Goal: Task Accomplishment & Management: Complete application form

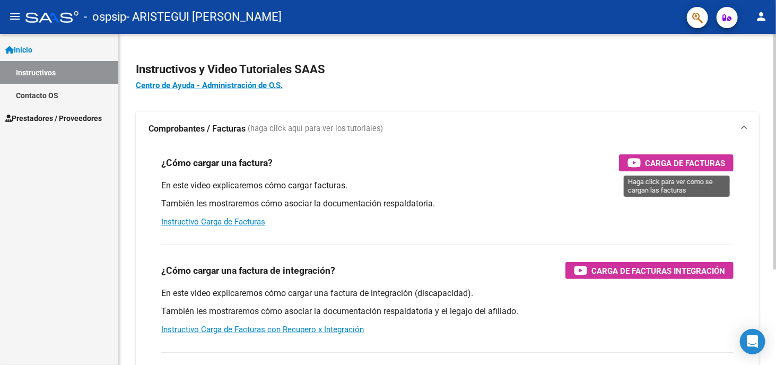
click at [636, 164] on icon "button" at bounding box center [634, 162] width 13 height 12
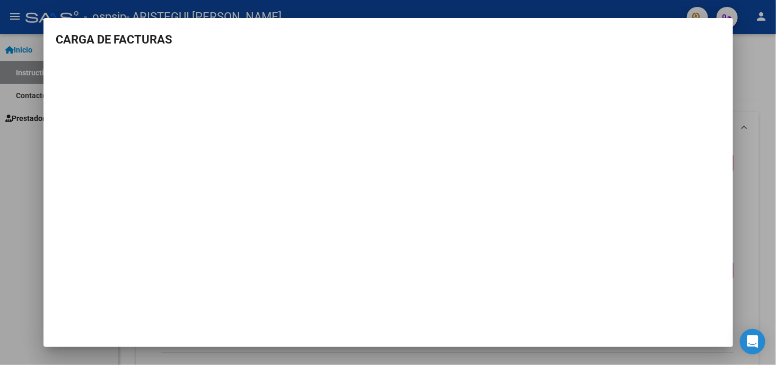
click at [754, 220] on div at bounding box center [388, 182] width 776 height 365
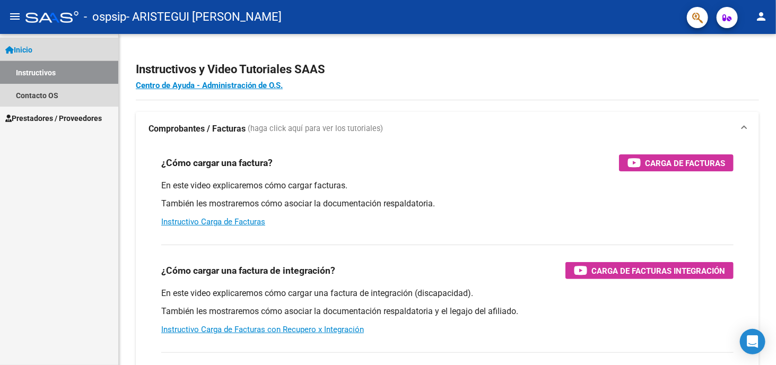
click at [24, 77] on link "Instructivos" at bounding box center [59, 72] width 118 height 23
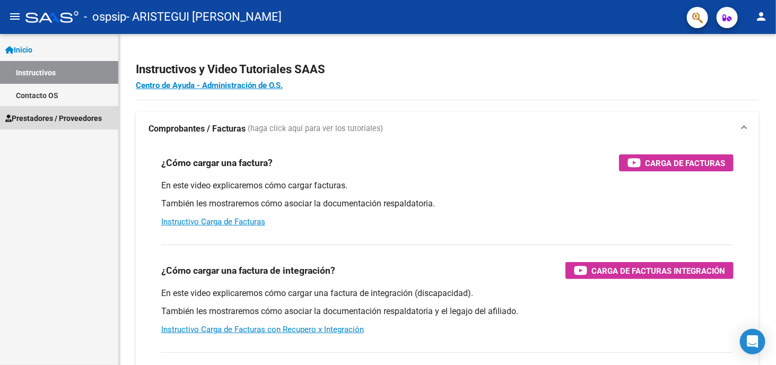
click at [19, 124] on link "Prestadores / Proveedores" at bounding box center [59, 118] width 118 height 23
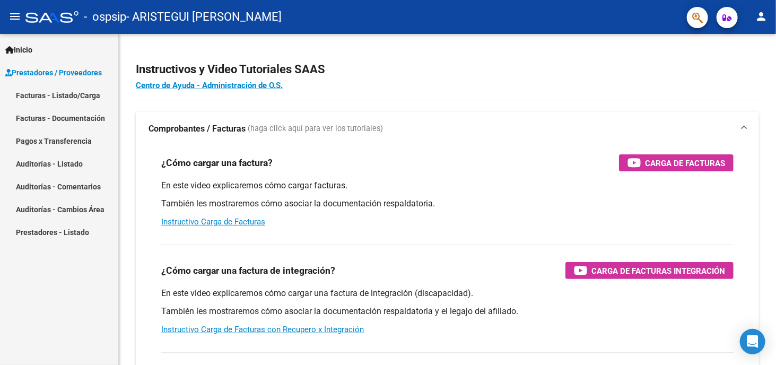
click at [34, 96] on link "Facturas - Listado/Carga" at bounding box center [59, 95] width 118 height 23
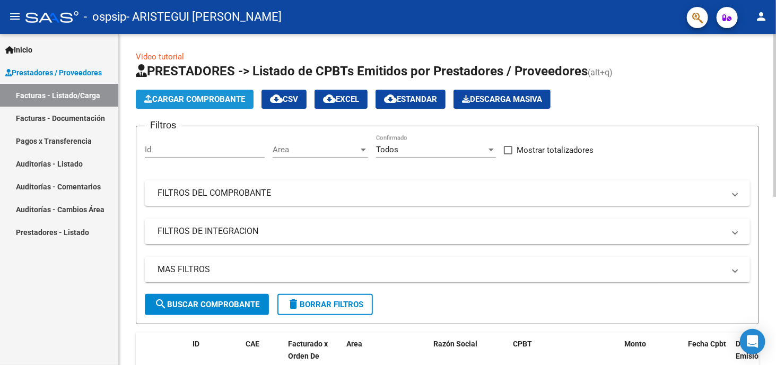
click at [147, 95] on icon "button" at bounding box center [148, 99] width 8 height 8
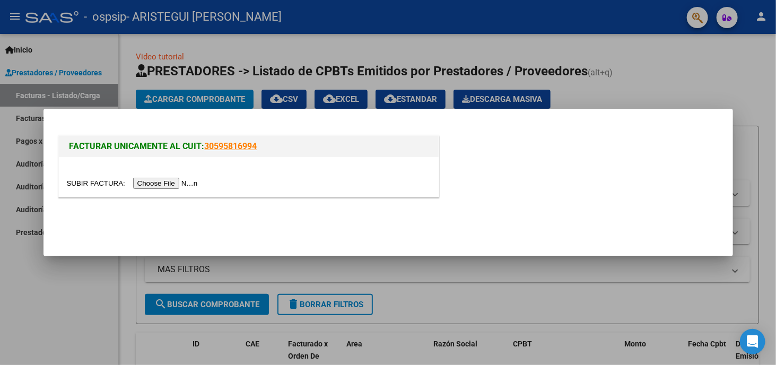
click at [146, 181] on input "file" at bounding box center [134, 183] width 134 height 11
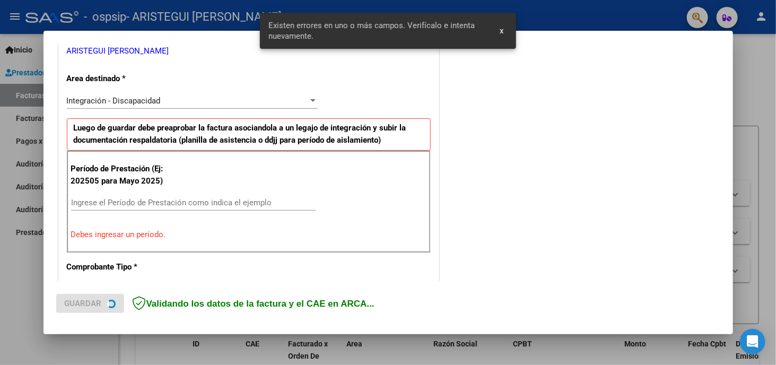
scroll to position [228, 0]
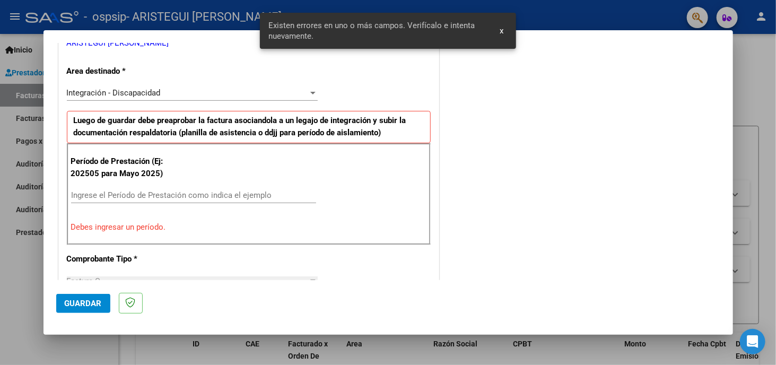
click at [187, 196] on input "Ingrese el Período de Prestación como indica el ejemplo" at bounding box center [193, 195] width 245 height 10
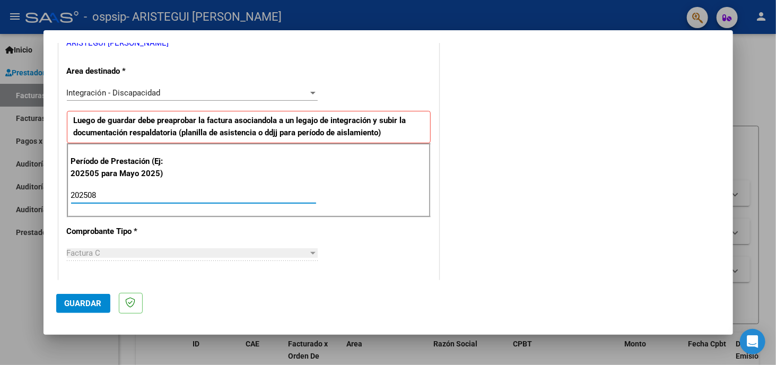
type input "202508"
click at [176, 248] on div "Factura C" at bounding box center [187, 253] width 241 height 10
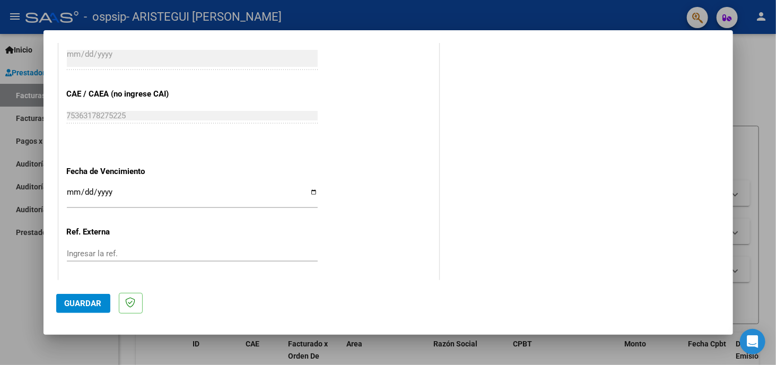
scroll to position [653, 0]
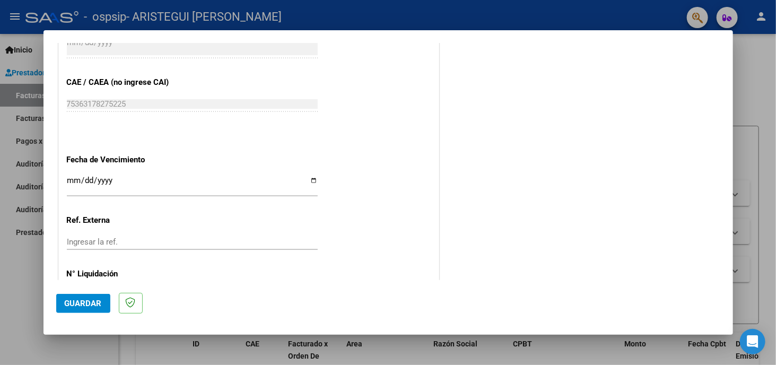
click at [75, 177] on input "Ingresar la fecha" at bounding box center [192, 184] width 251 height 17
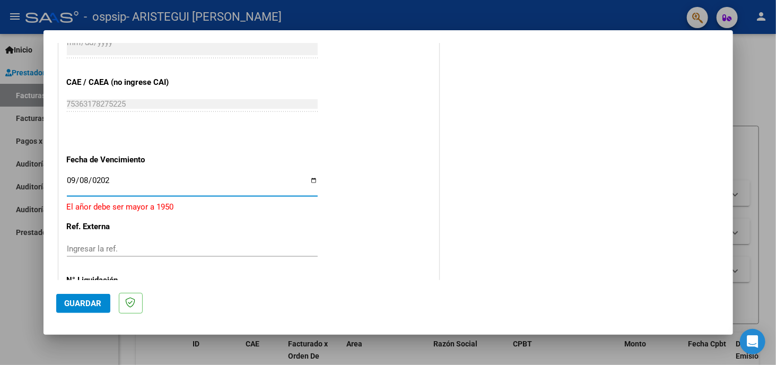
type input "[DATE]"
click at [81, 239] on input "Ingresar la ref." at bounding box center [192, 242] width 251 height 10
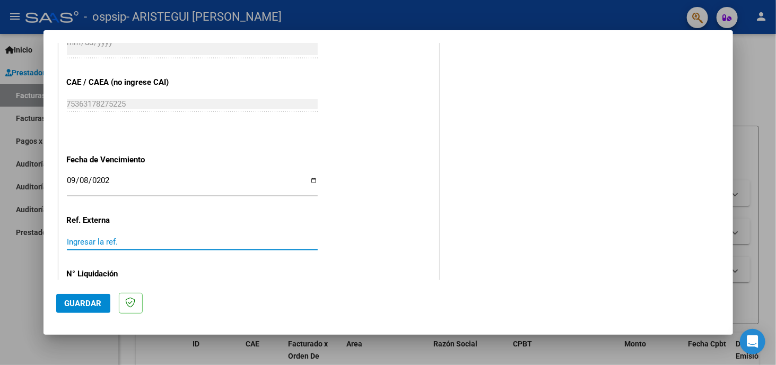
click at [83, 299] on span "Guardar" at bounding box center [83, 304] width 37 height 10
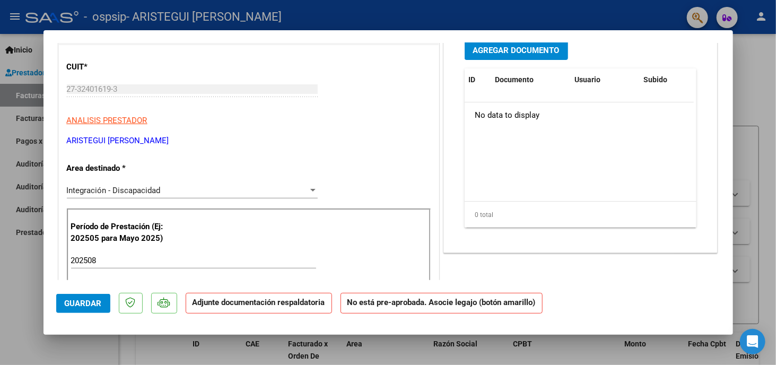
scroll to position [45, 0]
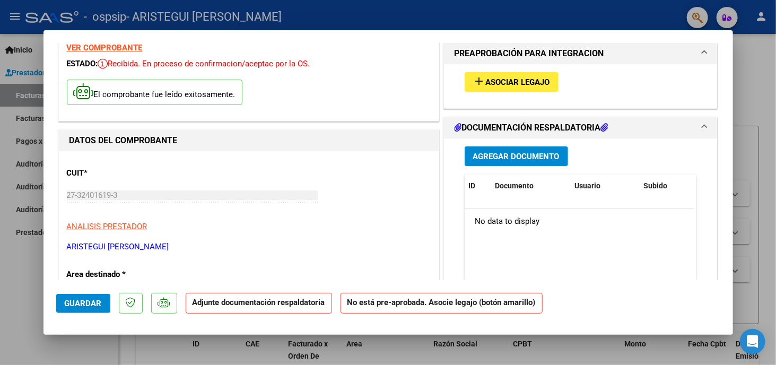
click at [533, 154] on span "Agregar Documento" at bounding box center [516, 157] width 86 height 10
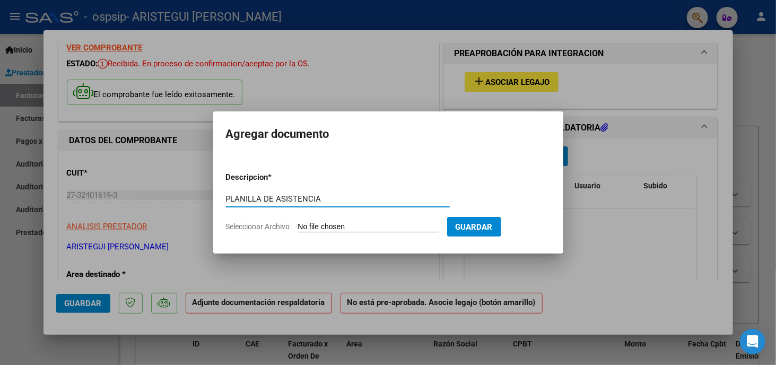
type input "PLANILLA DE ASISTENCIA"
click at [321, 226] on input "Seleccionar Archivo" at bounding box center [368, 227] width 141 height 10
type input "C:\fakepath\CONEJERO PA AGOSTO25.pdf"
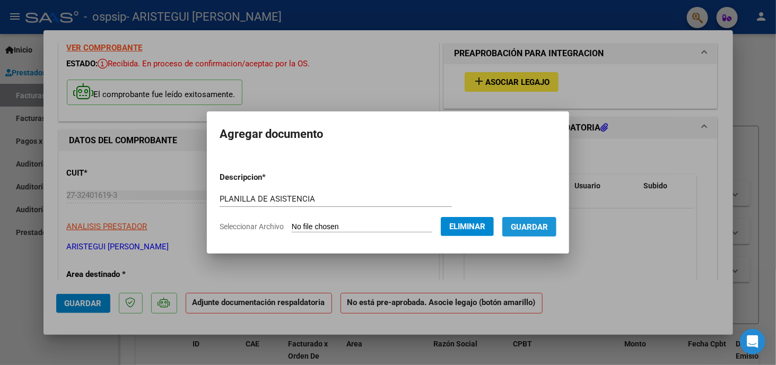
click at [548, 225] on span "Guardar" at bounding box center [529, 227] width 37 height 10
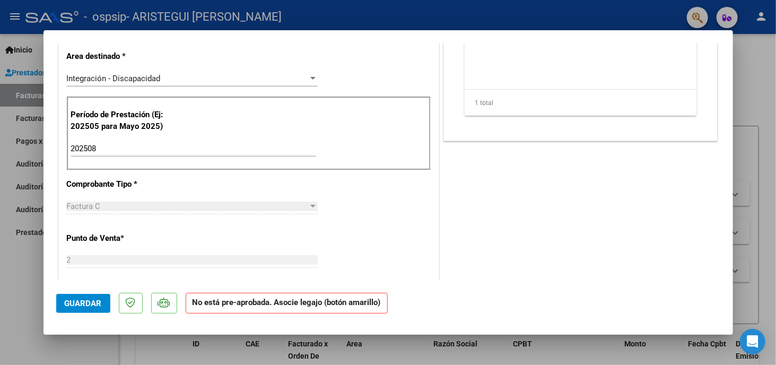
scroll to position [265, 0]
click at [68, 305] on span "Guardar" at bounding box center [83, 304] width 37 height 10
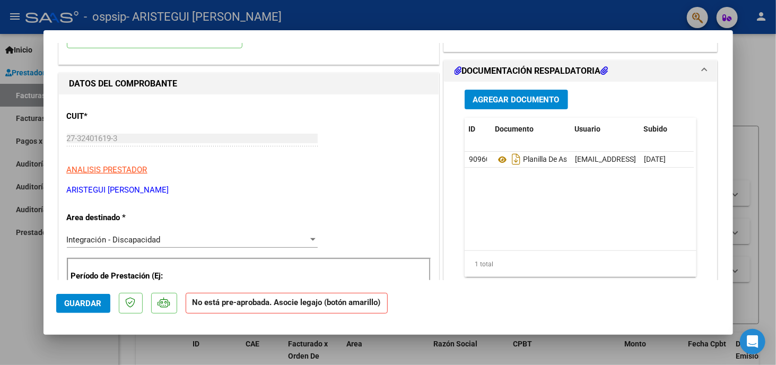
scroll to position [159, 0]
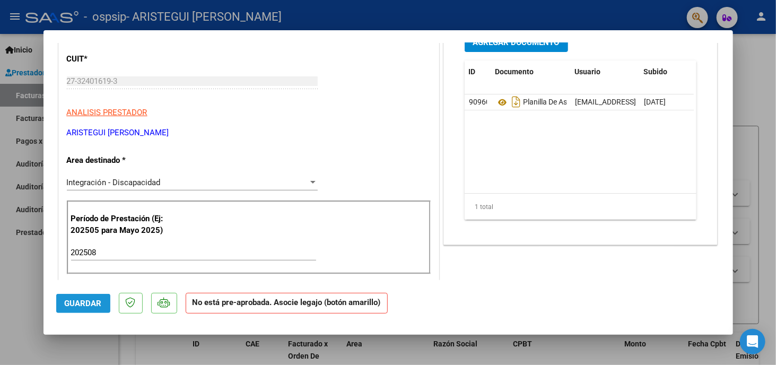
click at [85, 305] on span "Guardar" at bounding box center [83, 304] width 37 height 10
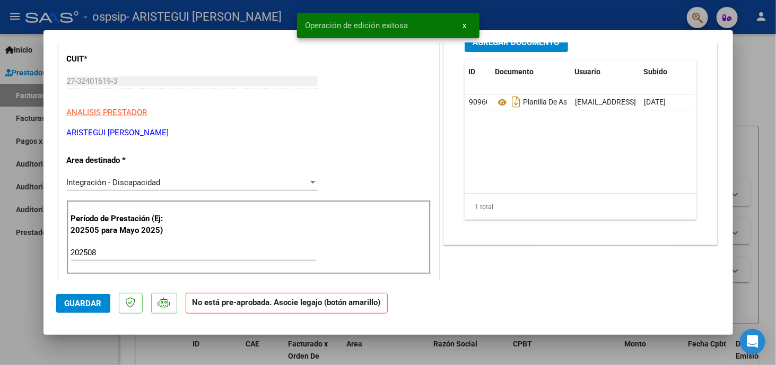
click at [465, 23] on span "x" at bounding box center [465, 26] width 4 height 10
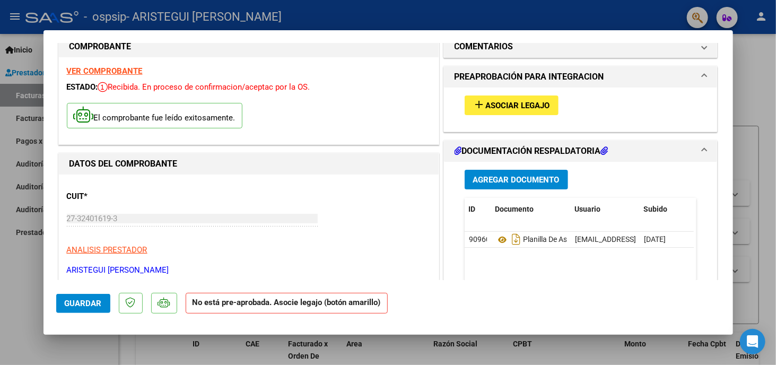
scroll to position [0, 0]
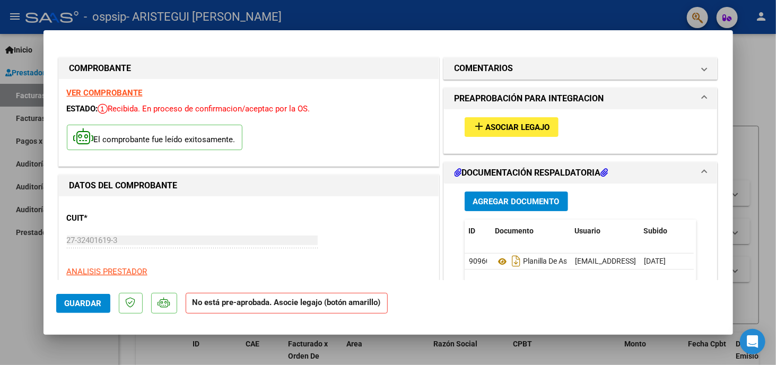
drag, startPoint x: 556, startPoint y: 38, endPoint x: 605, endPoint y: 123, distance: 98.6
click at [605, 123] on mat-dialog-container "COMPROBANTE VER COMPROBANTE ESTADO: Recibida. En proceso de confirmacion/acepta…" at bounding box center [389, 182] width 690 height 305
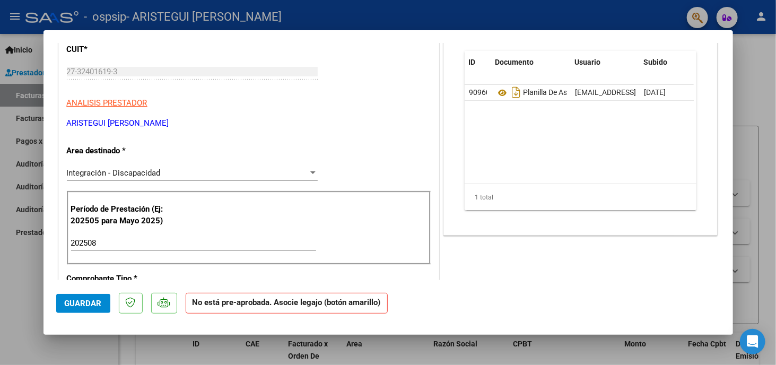
scroll to position [117, 0]
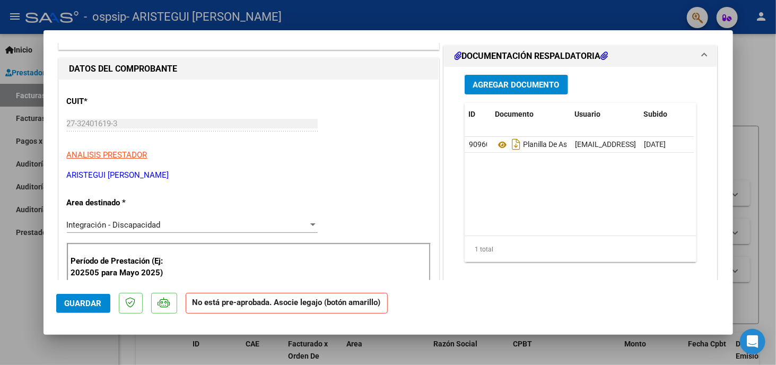
click at [33, 260] on div at bounding box center [388, 182] width 776 height 365
type input "$ 0,00"
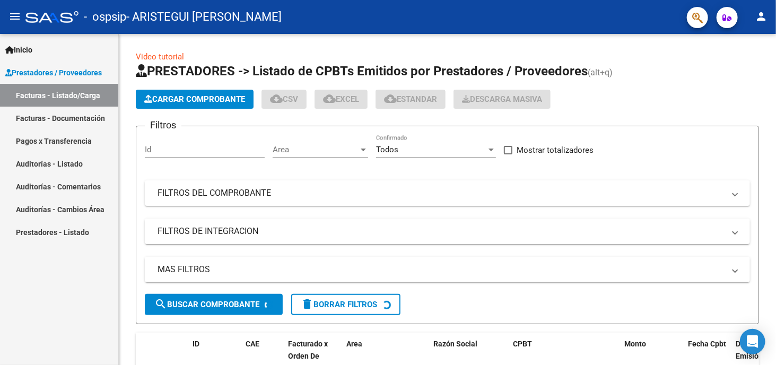
click at [33, 260] on div "Inicio Instructivos Contacto OS Prestadores / Proveedores Facturas - Listado/Ca…" at bounding box center [59, 199] width 118 height 331
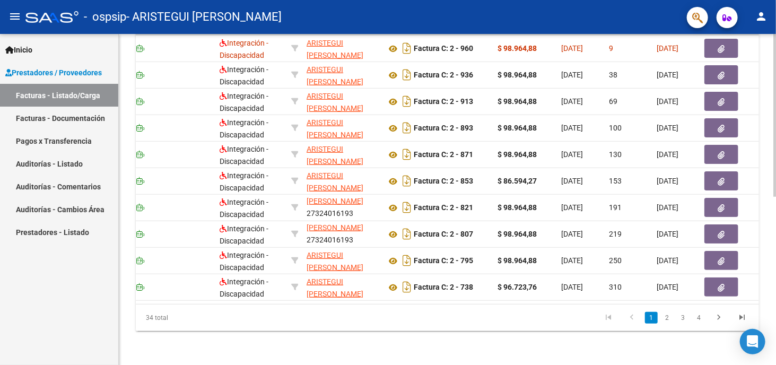
scroll to position [0, 0]
